Goal: Information Seeking & Learning: Learn about a topic

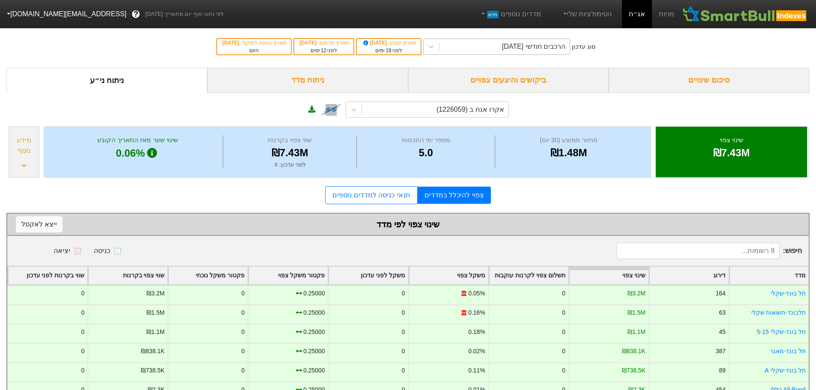
click at [555, 50] on div "הרכבים חודשי [DATE]" at bounding box center [533, 47] width 63 height 10
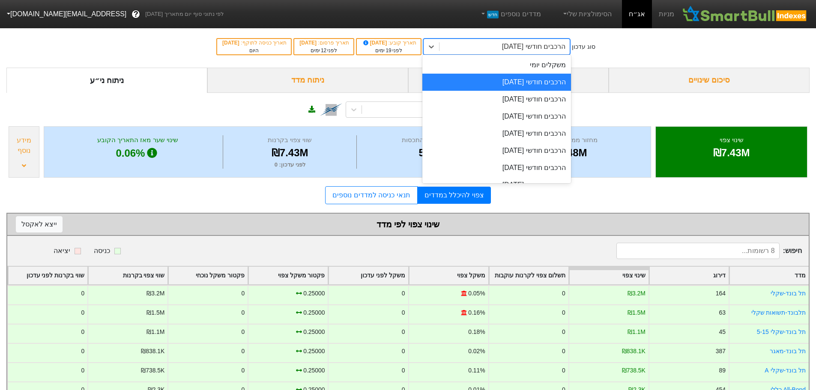
click at [547, 81] on div "הרכבים חודשי [DATE]" at bounding box center [496, 82] width 149 height 17
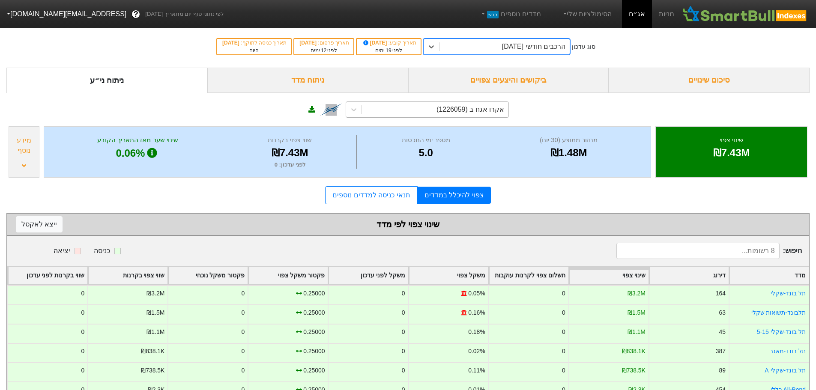
click at [496, 110] on div "אקרו אגח ב (1226059)" at bounding box center [470, 109] width 68 height 10
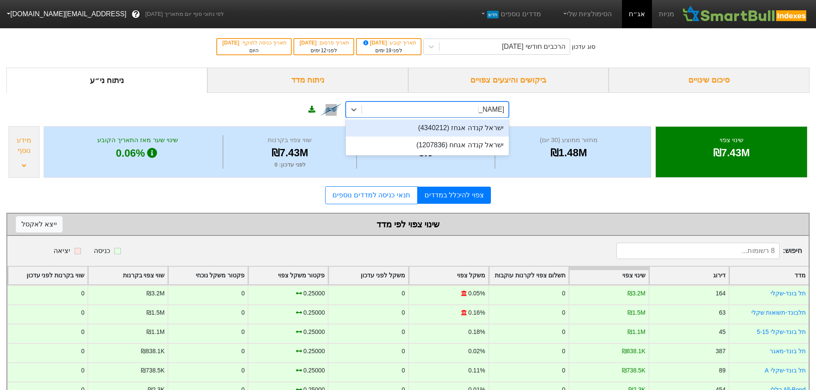
type input "[PERSON_NAME]"
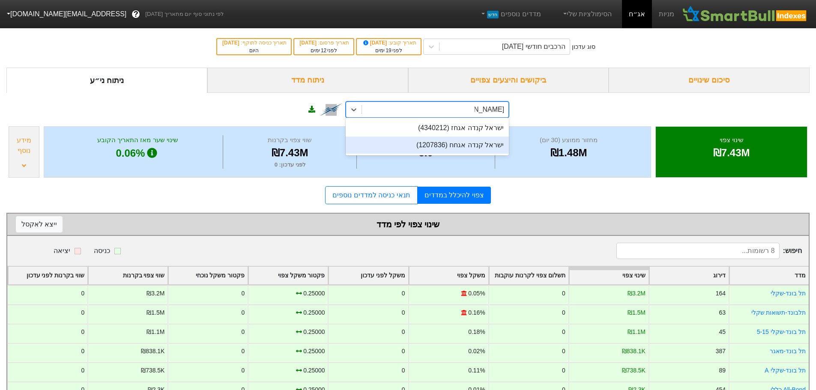
click at [451, 146] on div "ישראל קנדה אגחח (1207836)" at bounding box center [427, 145] width 163 height 17
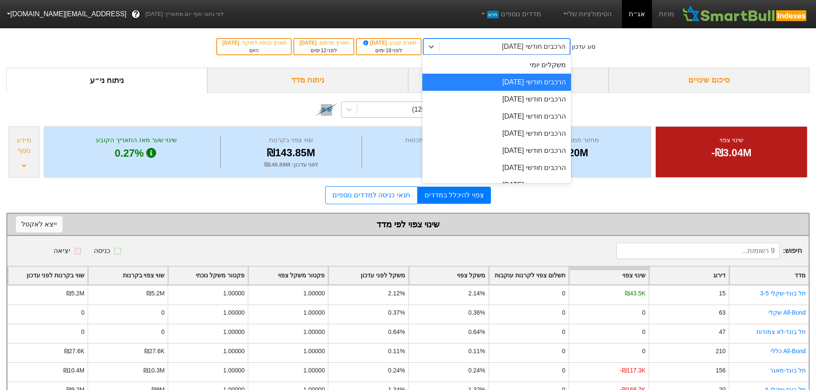
click at [534, 48] on div "הרכבים חודשי [DATE]" at bounding box center [533, 47] width 63 height 10
click at [532, 101] on div "הרכבים חודשי [DATE]" at bounding box center [496, 99] width 149 height 17
